Goal: Task Accomplishment & Management: Use online tool/utility

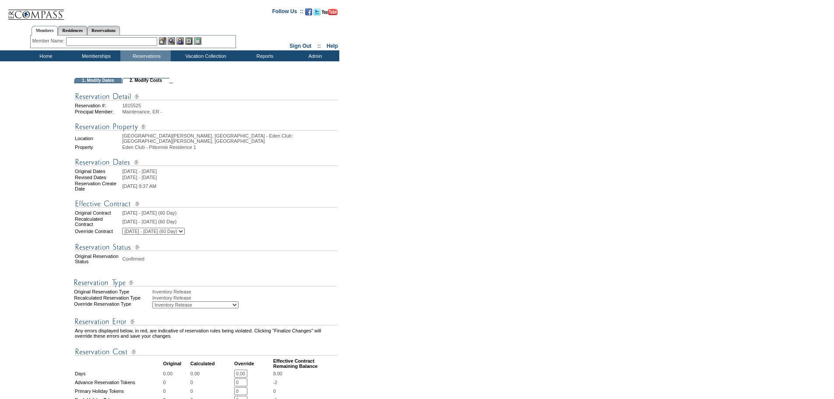
click at [441, 157] on form "Follow Us ::" at bounding box center [415, 345] width 831 height 686
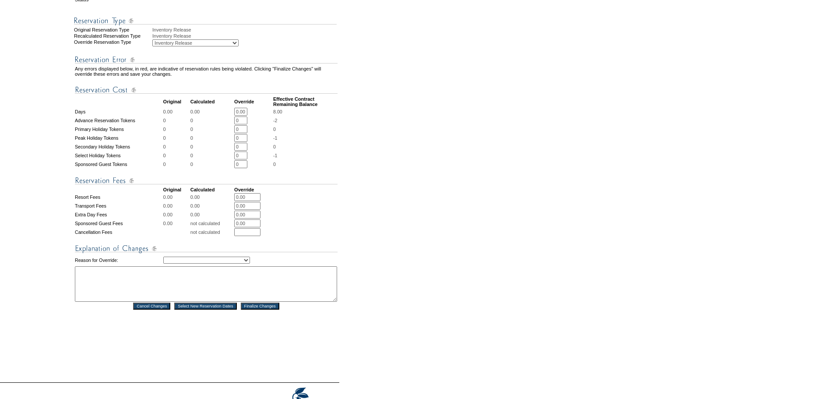
scroll to position [263, 0]
click at [92, 283] on textarea at bounding box center [206, 282] width 262 height 35
paste textarea "Adjusting for black out modification - DH"
type textarea "Adjusting for black out modification - DH"
click at [221, 254] on td "Creating Continuous Stay Days Rebooked After Cancellation Editing Occupant Expe…" at bounding box center [250, 259] width 174 height 11
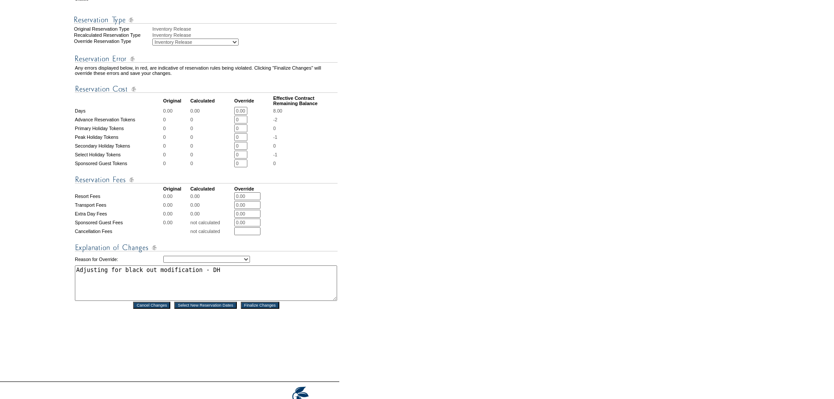
drag, startPoint x: 222, startPoint y: 258, endPoint x: 224, endPoint y: 266, distance: 8.5
click at [222, 258] on select "Creating Continuous Stay Days Rebooked After Cancellation Editing Occupant Expe…" at bounding box center [206, 259] width 87 height 7
select select "1036"
click at [163, 256] on select "Creating Continuous Stay Days Rebooked After Cancellation Editing Occupant Expe…" at bounding box center [206, 259] width 87 height 7
click at [351, 204] on form "Follow Us ::" at bounding box center [415, 83] width 831 height 686
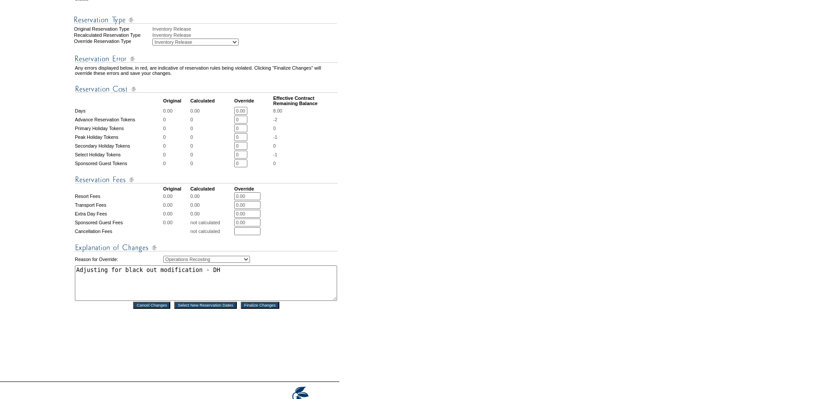
click at [253, 304] on input "Finalize Changes" at bounding box center [260, 305] width 39 height 7
click at [466, 264] on form "Follow Us ::" at bounding box center [415, 83] width 831 height 686
